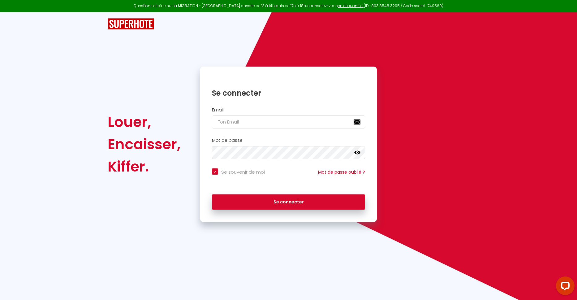
checkbox input "true"
click at [216, 122] on input "email" at bounding box center [289, 121] width 154 height 13
type input "C"
checkbox input "true"
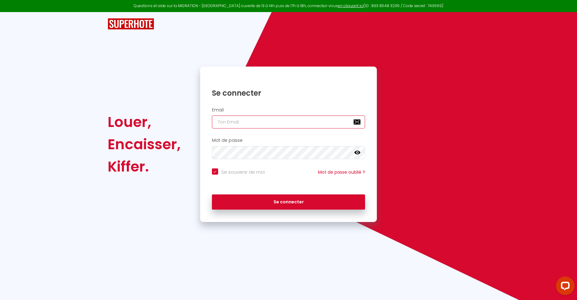
type input "c"
checkbox input "true"
type input "co"
checkbox input "true"
type input "cor"
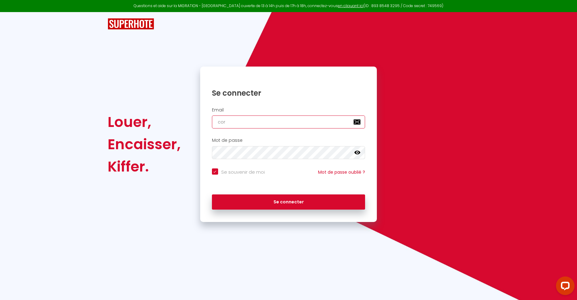
checkbox input "true"
type input "corv"
checkbox input "true"
type input "corvi"
checkbox input "true"
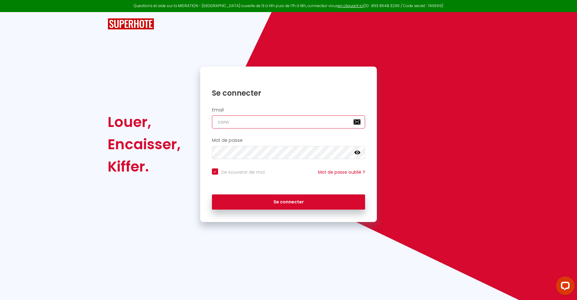
type input "corvio"
checkbox input "true"
type input "corvion"
checkbox input "true"
type input "corvione"
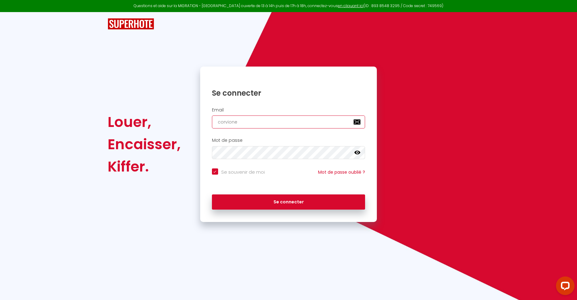
checkbox input "true"
type input "corvione."
checkbox input "true"
type input "corvione.m"
checkbox input "true"
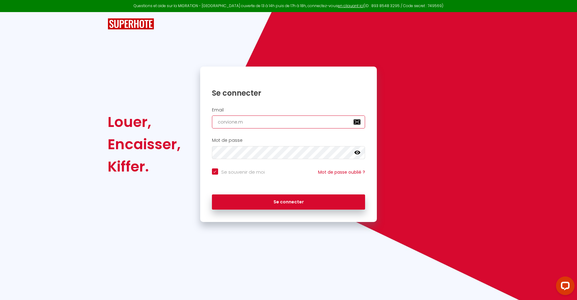
type input "[DOMAIN_NAME]"
checkbox input "true"
type input "corvione.mar"
checkbox input "true"
type input "corvione.marc"
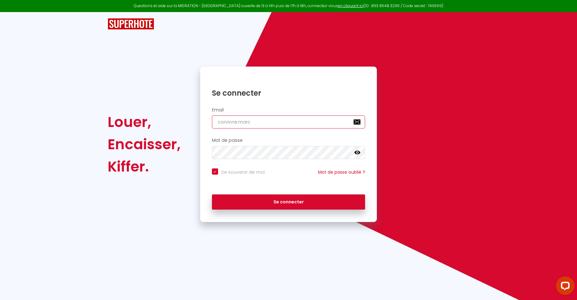
checkbox input "true"
type input "corvione.marc@"
checkbox input "true"
type input "corvione.marc@n"
checkbox input "true"
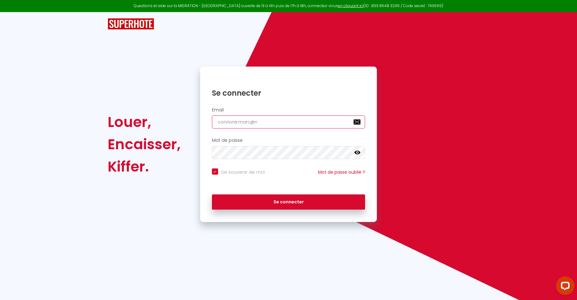
type input "corvione.marc@ne"
checkbox input "true"
type input "corvione.marc@neu"
checkbox input "true"
type input "[EMAIL_ADDRESS]"
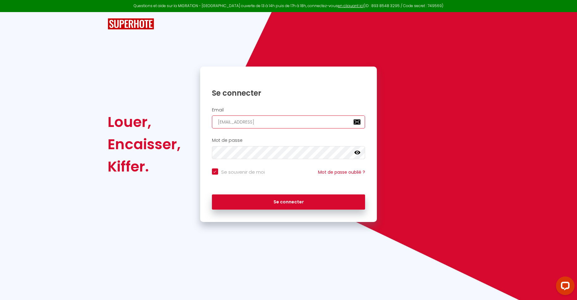
checkbox input "true"
type input "[EMAIL_ADDRESS]."
checkbox input "true"
type input "corvione.marc@neuf.f"
checkbox input "true"
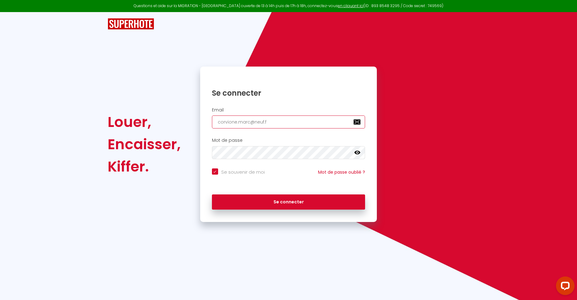
type input "corvione.marc@neuf.f"
click at [356, 154] on icon at bounding box center [357, 153] width 6 height 4
click at [356, 154] on icon at bounding box center [357, 152] width 6 height 5
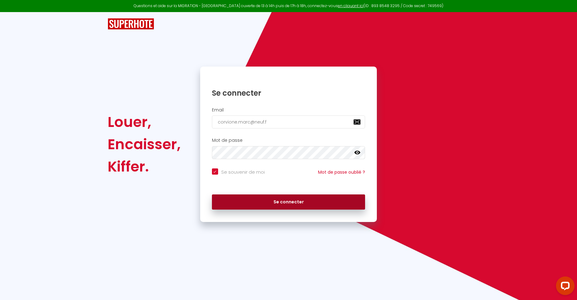
click at [311, 199] on button "Se connecter" at bounding box center [289, 201] width 154 height 15
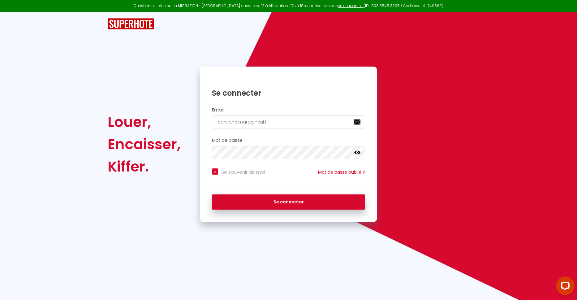
click at [357, 154] on icon at bounding box center [357, 153] width 6 height 4
click at [357, 153] on icon at bounding box center [357, 152] width 6 height 6
click at [255, 122] on input "corvione.marc@neuf.f" at bounding box center [289, 121] width 154 height 13
click at [358, 154] on icon at bounding box center [357, 152] width 6 height 6
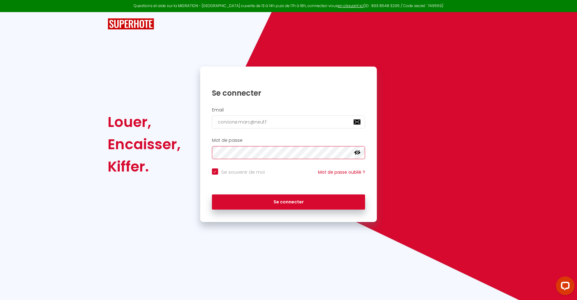
checkbox input "true"
